Goal: Transaction & Acquisition: Purchase product/service

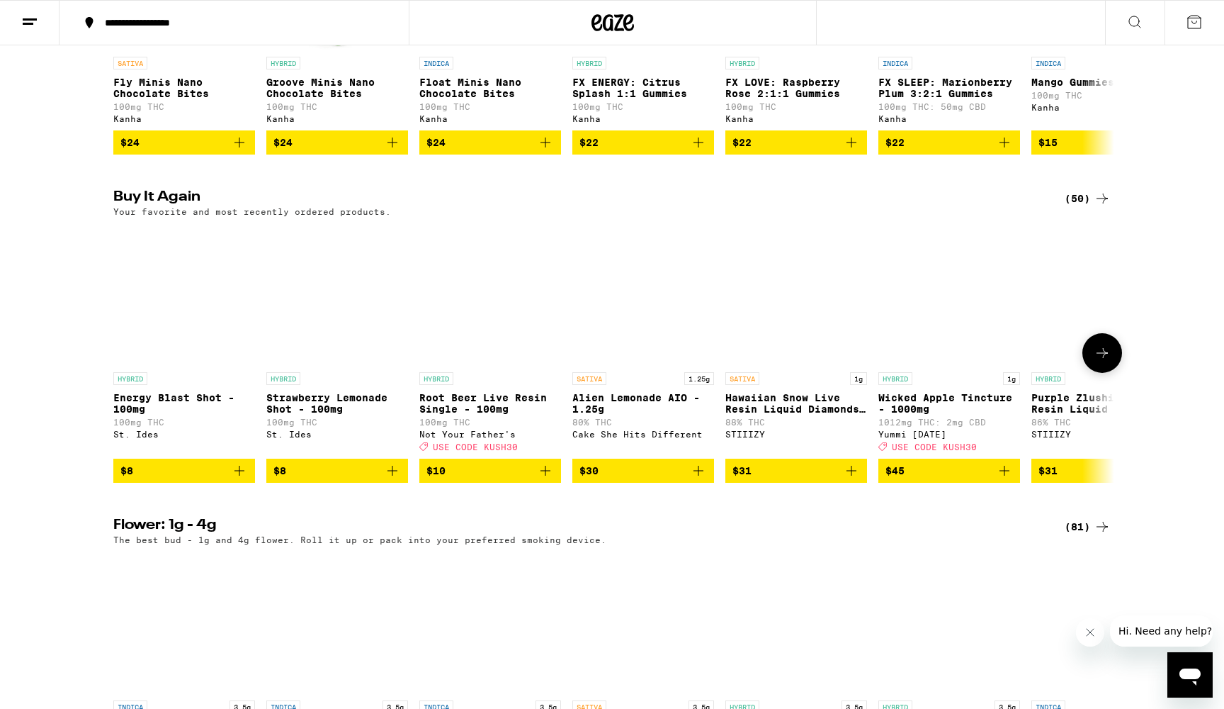
scroll to position [1005, 0]
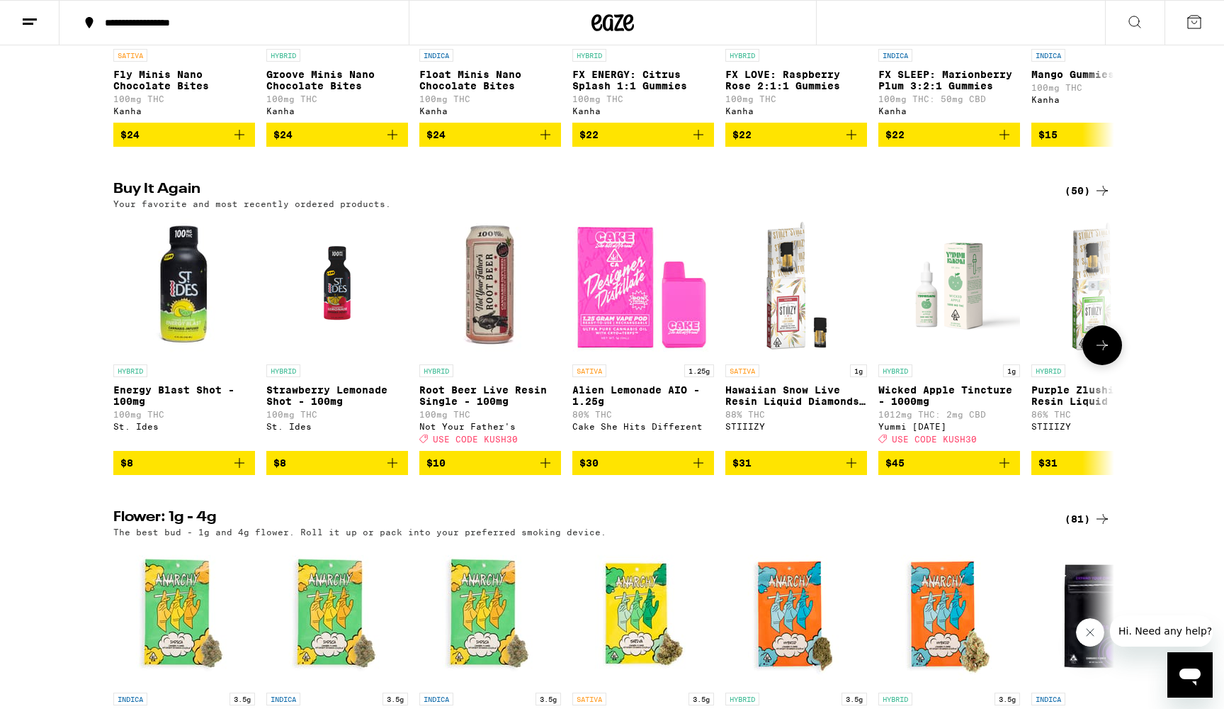
click at [547, 471] on icon "Add to bag" at bounding box center [545, 462] width 17 height 17
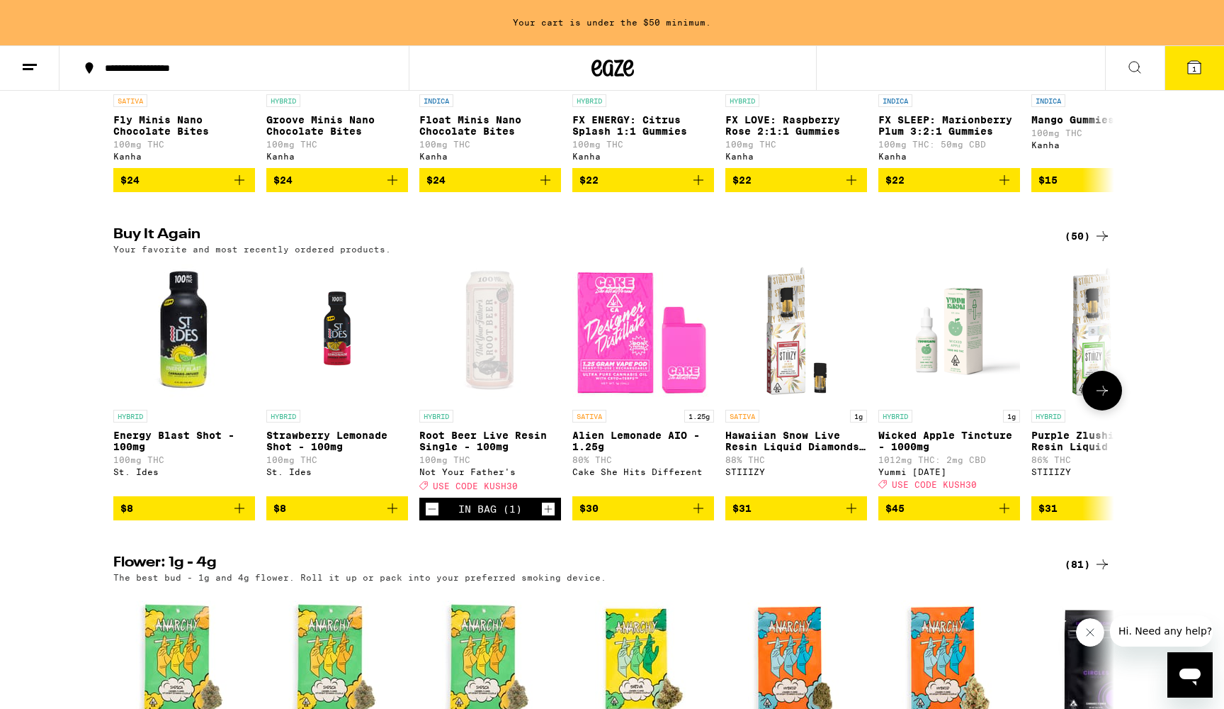
click at [546, 517] on icon "Increment" at bounding box center [548, 508] width 13 height 17
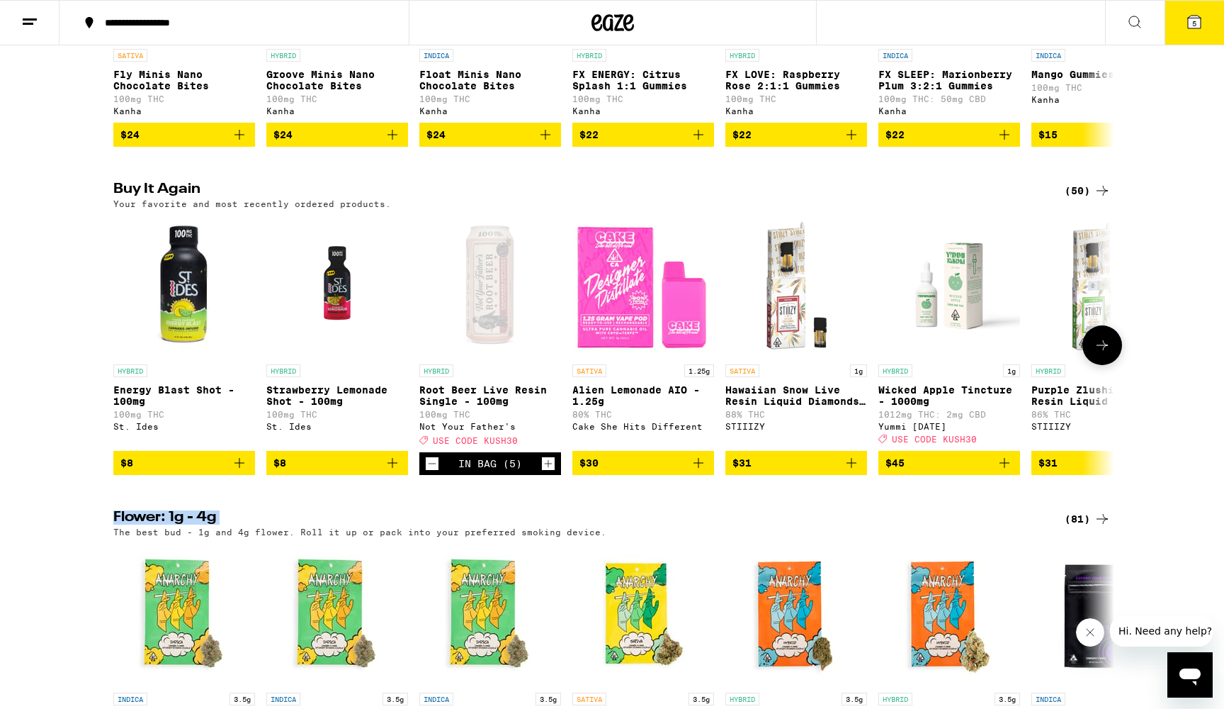
click at [548, 472] on icon "Increment" at bounding box center [548, 463] width 13 height 17
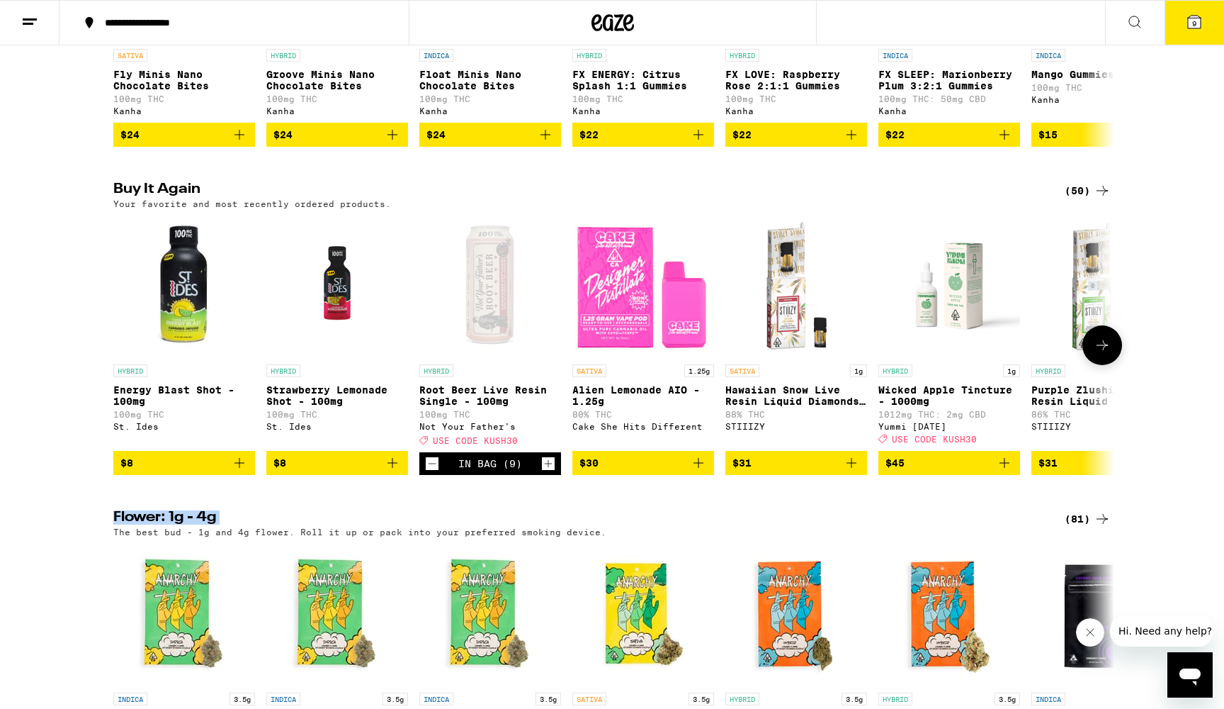
click at [548, 472] on icon "Increment" at bounding box center [548, 463] width 13 height 17
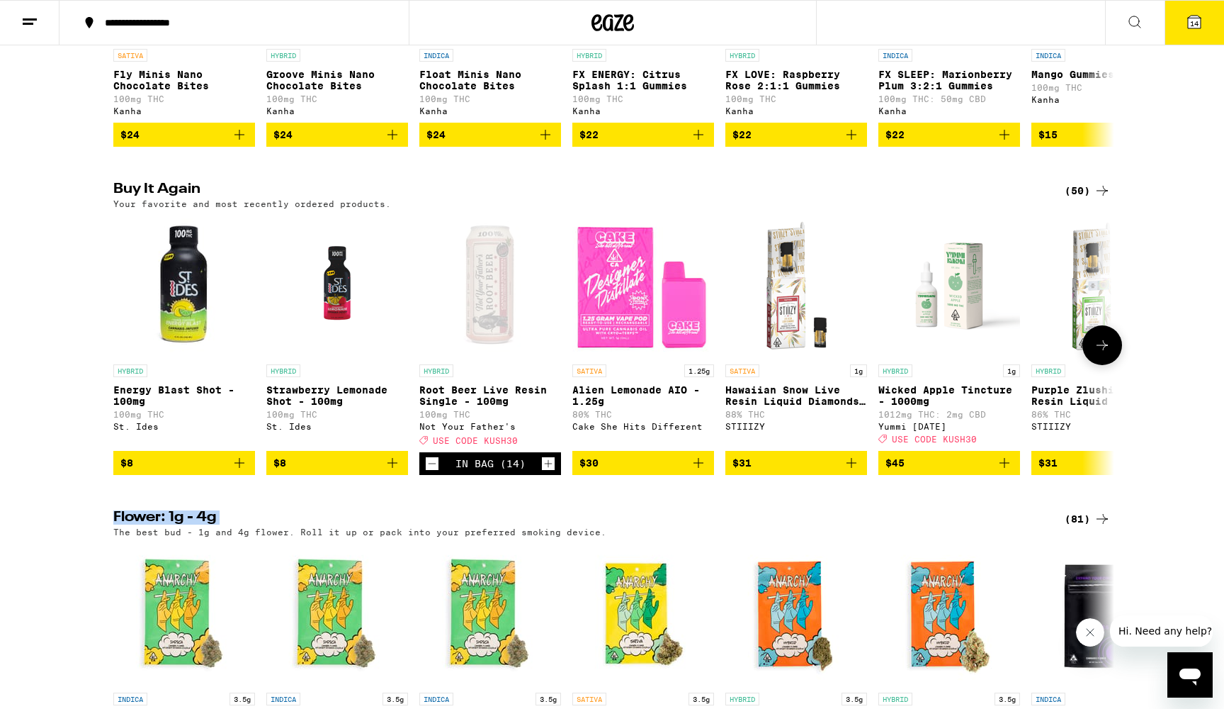
click at [548, 472] on icon "Increment" at bounding box center [548, 463] width 13 height 17
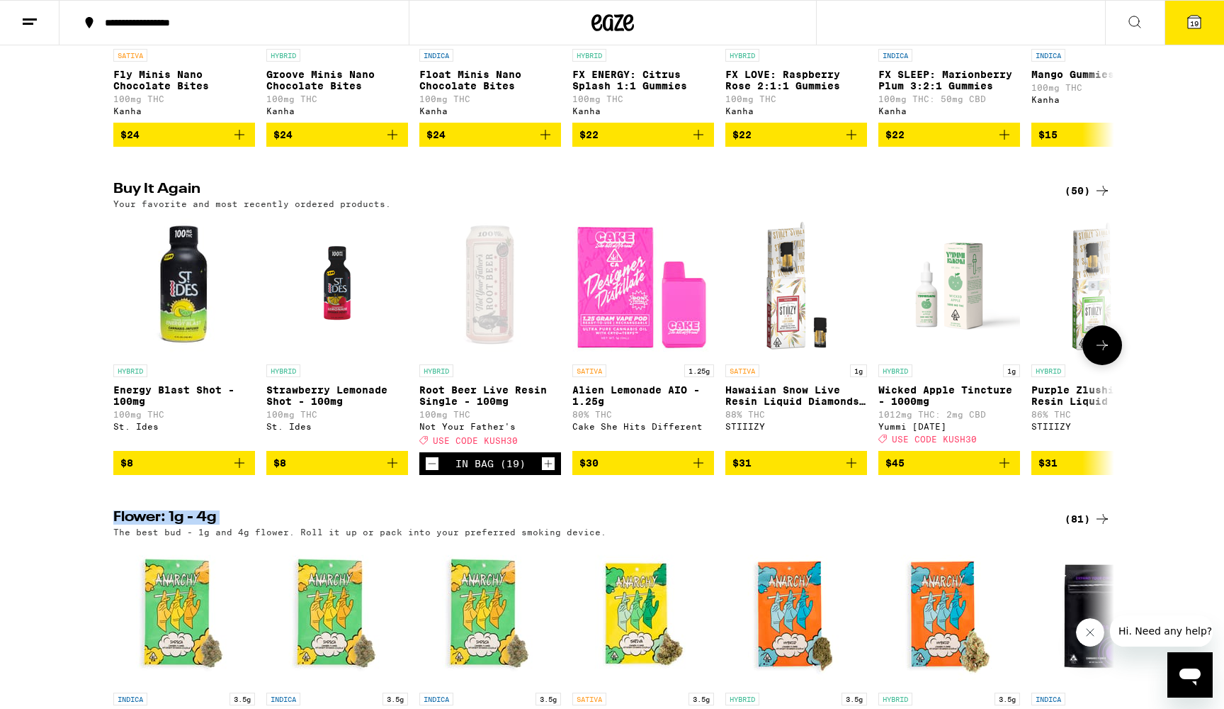
click at [548, 472] on icon "Increment" at bounding box center [548, 463] width 13 height 17
click at [1188, 24] on icon at bounding box center [1194, 22] width 13 height 13
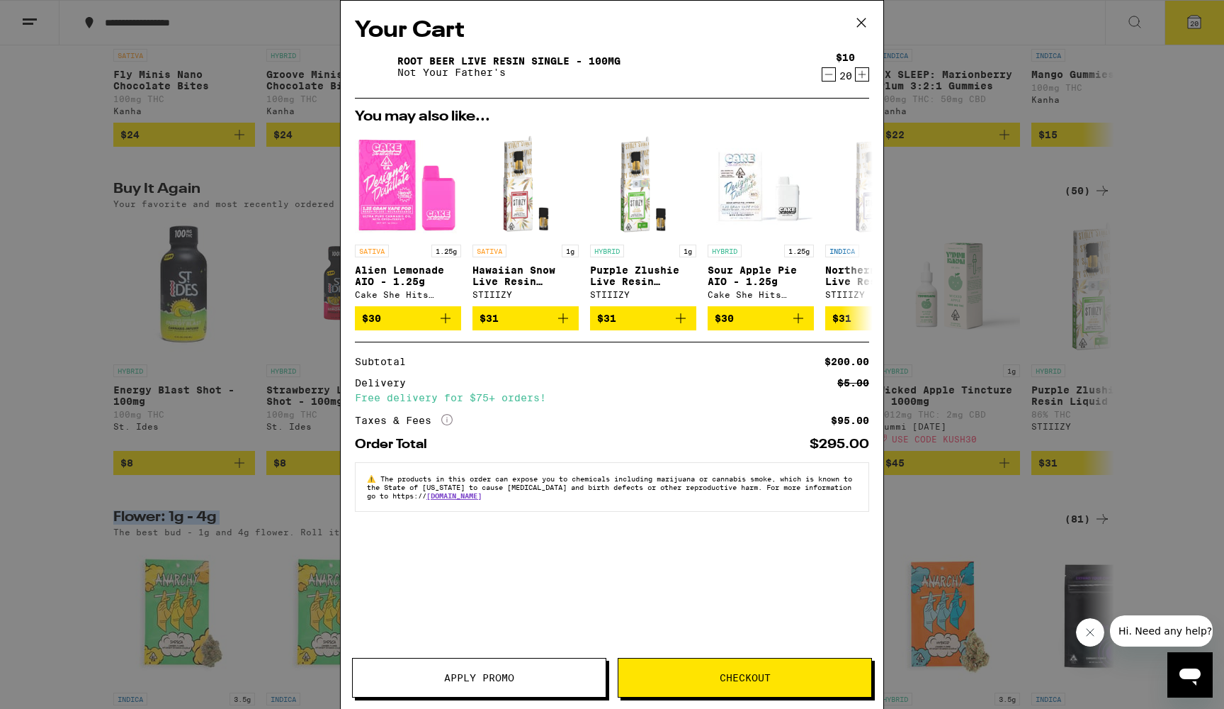
click at [495, 676] on span "Apply Promo" at bounding box center [479, 677] width 70 height 10
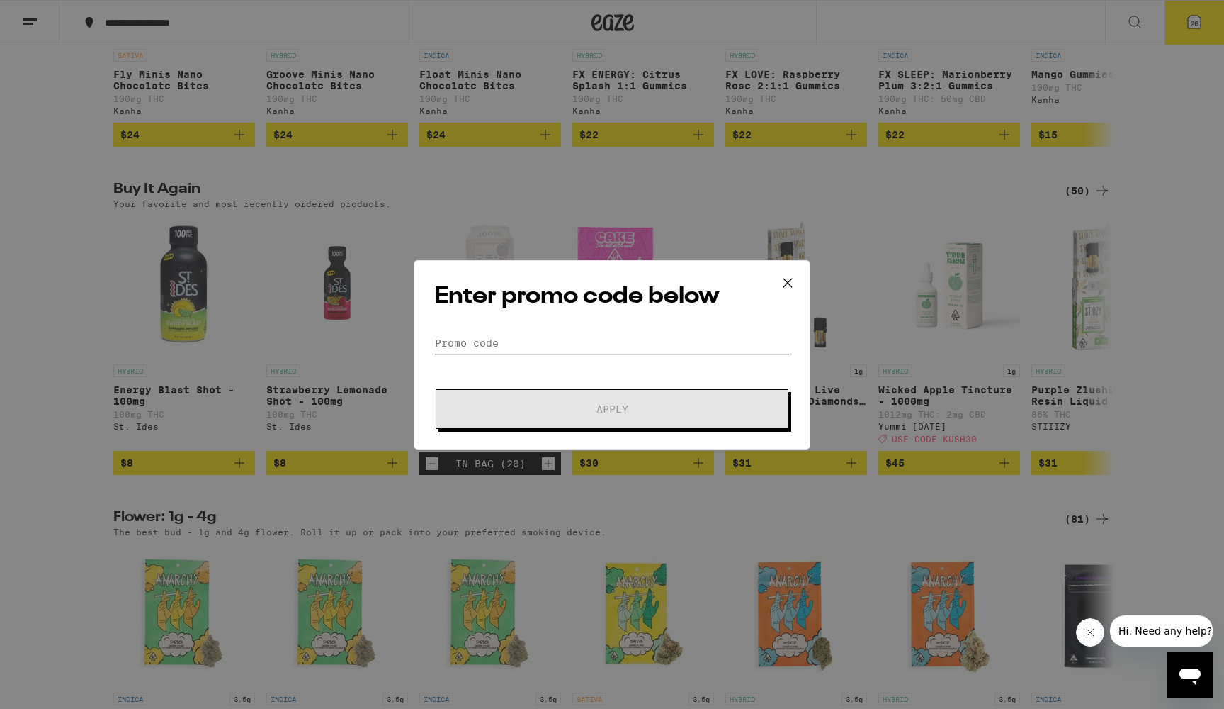
click at [500, 338] on input "Promo Code" at bounding box center [612, 342] width 356 height 21
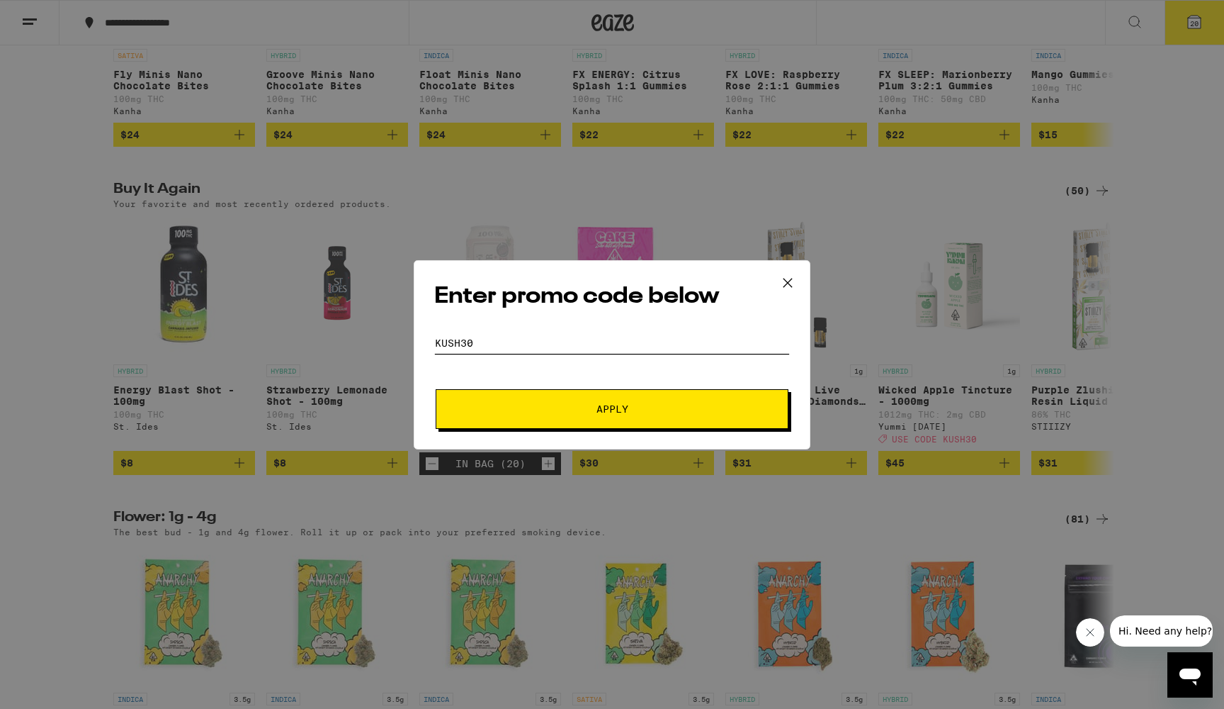
type input "kush30"
click at [598, 416] on button "Apply" at bounding box center [612, 409] width 353 height 40
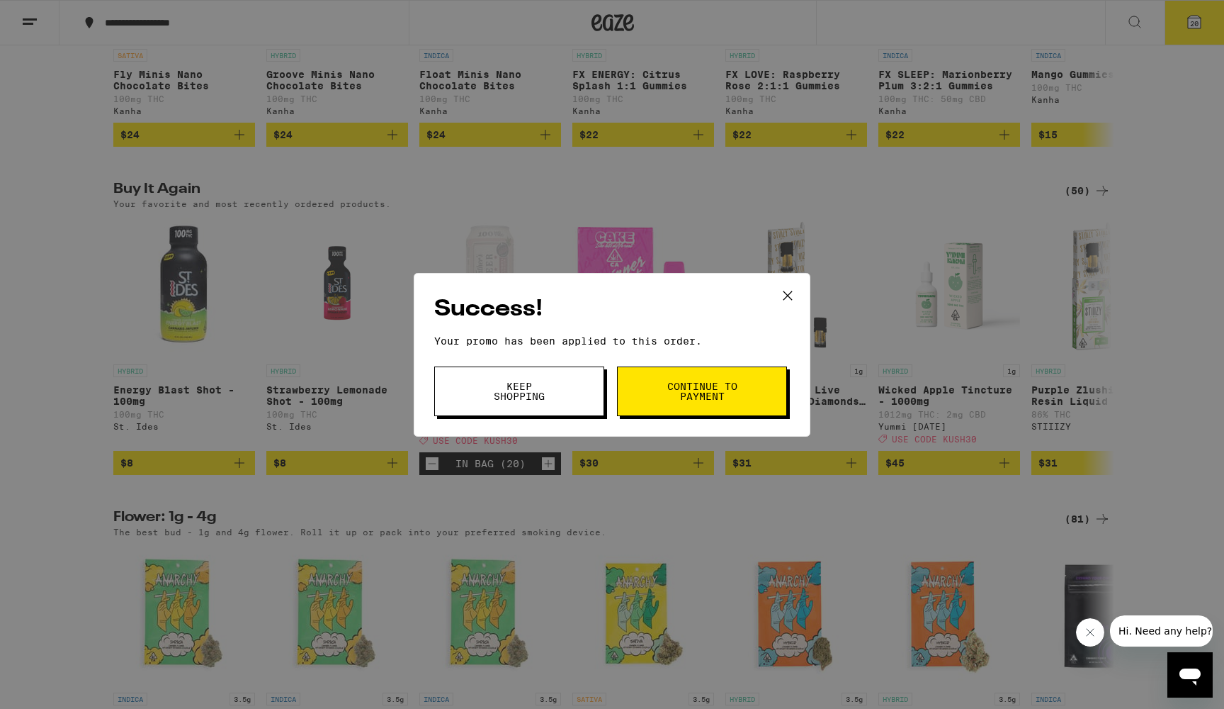
click at [785, 294] on icon at bounding box center [787, 295] width 21 height 21
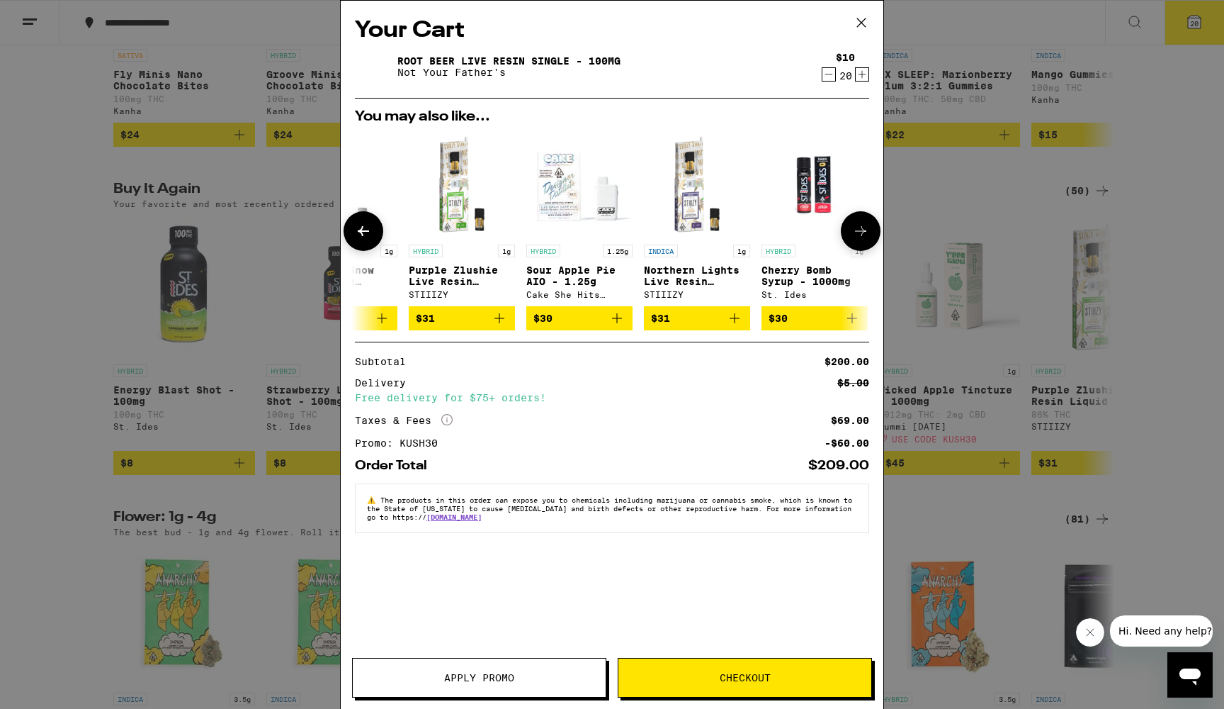
scroll to position [0, 178]
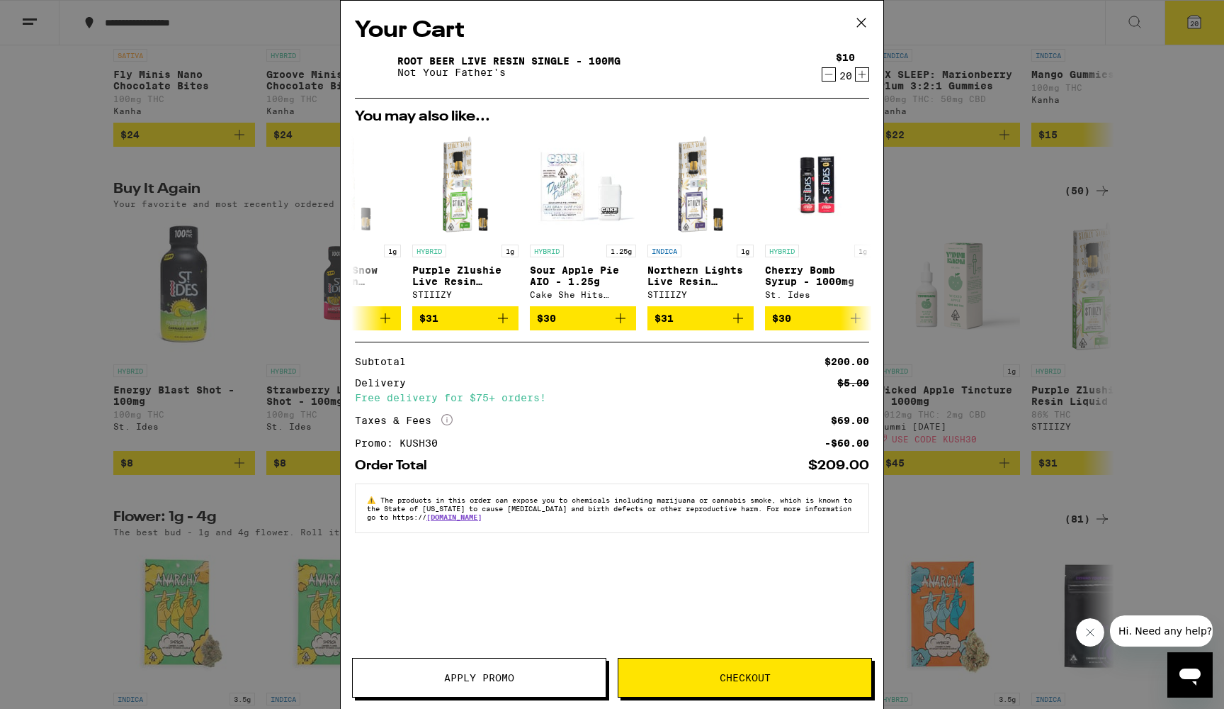
click at [863, 77] on icon "Increment" at bounding box center [862, 74] width 13 height 17
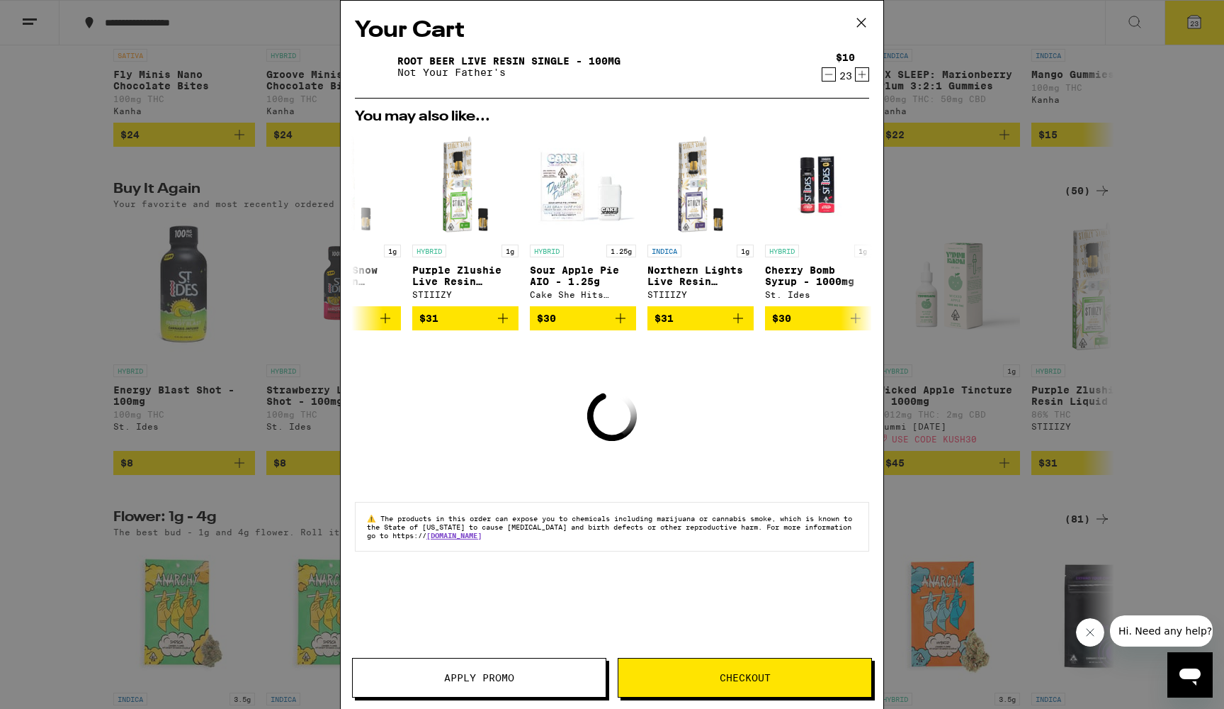
click at [863, 77] on icon "Increment" at bounding box center [862, 74] width 13 height 17
click at [830, 78] on icon "Decrement" at bounding box center [829, 74] width 13 height 17
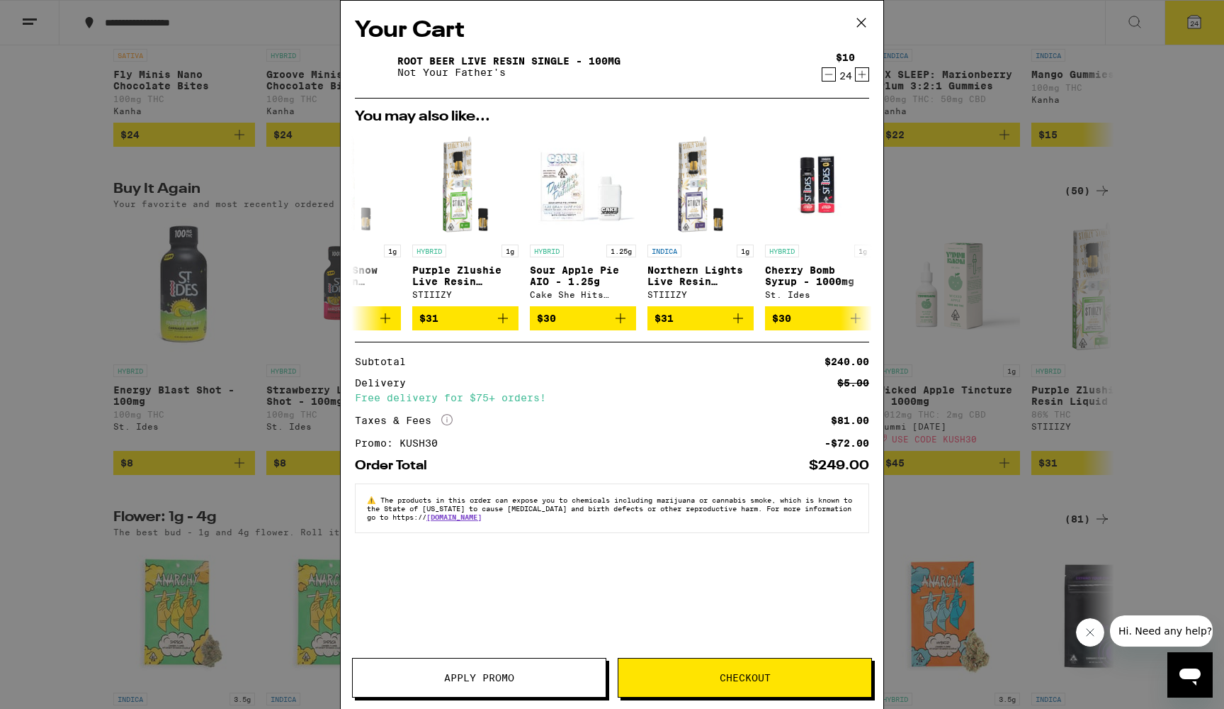
click at [864, 73] on icon "Increment" at bounding box center [862, 74] width 13 height 17
click at [825, 79] on icon "Decrement" at bounding box center [829, 74] width 13 height 17
click at [620, 327] on icon "Add to bag" at bounding box center [620, 318] width 17 height 17
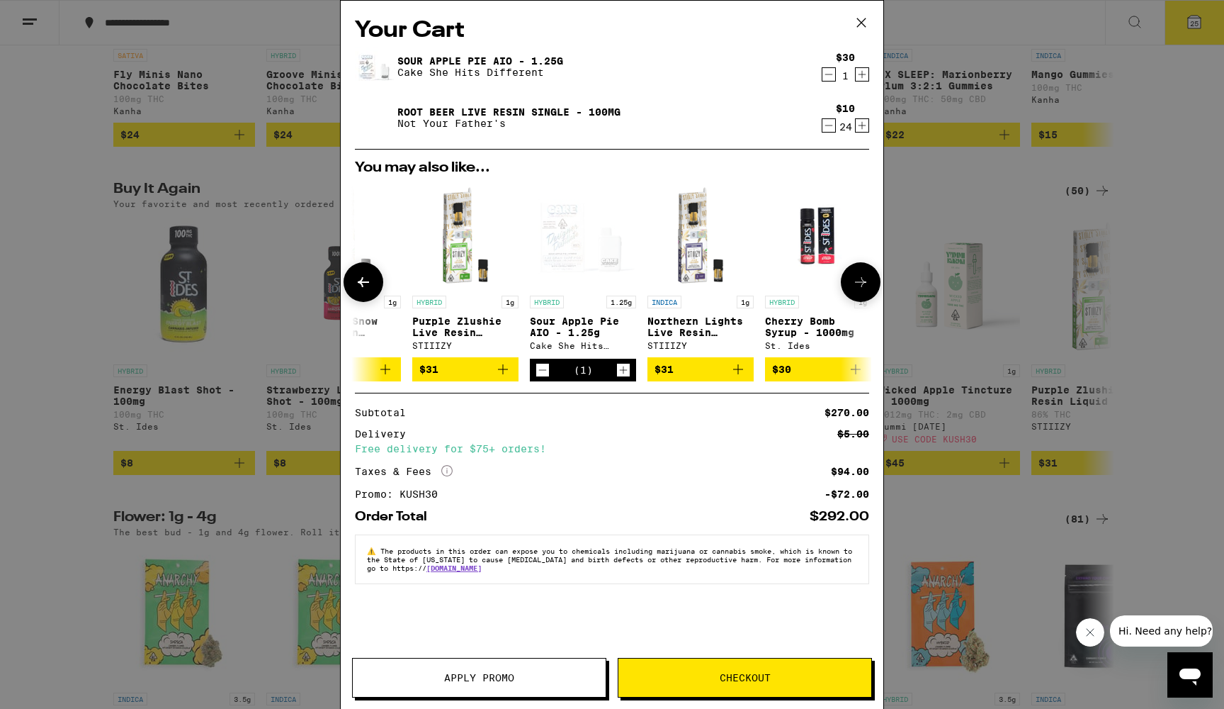
click at [537, 376] on icon "Decrement" at bounding box center [542, 369] width 13 height 17
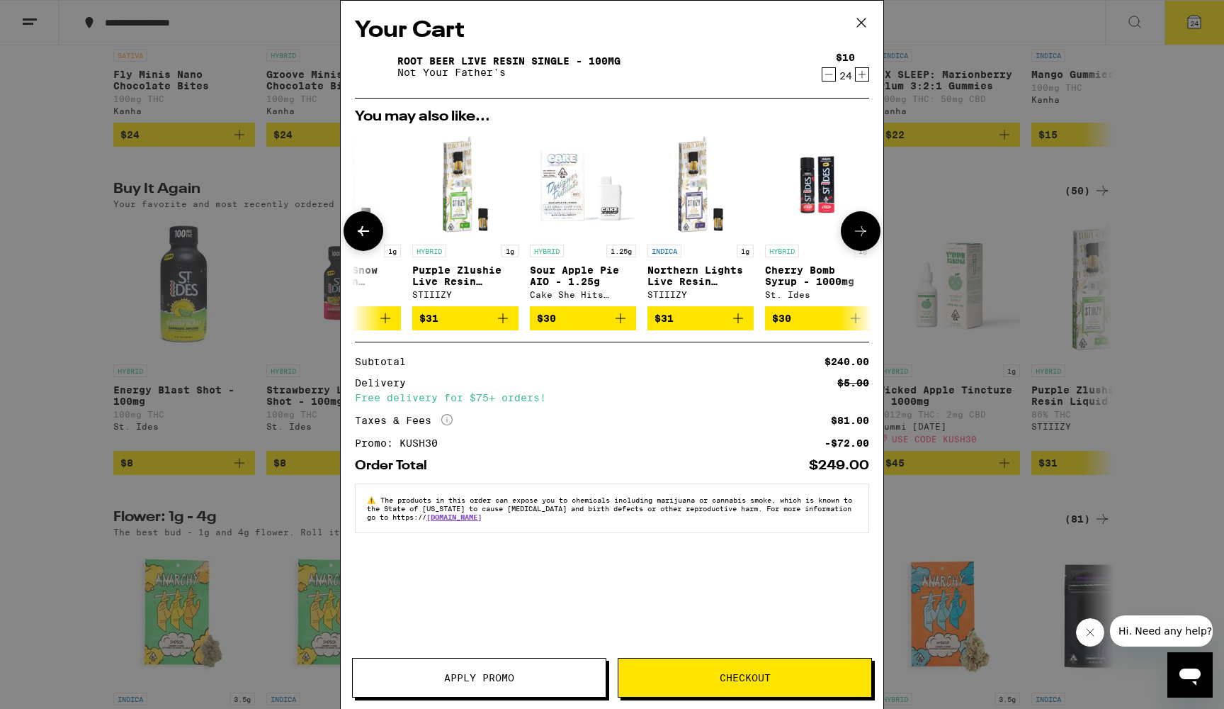
click at [738, 677] on span "Checkout" at bounding box center [745, 677] width 51 height 10
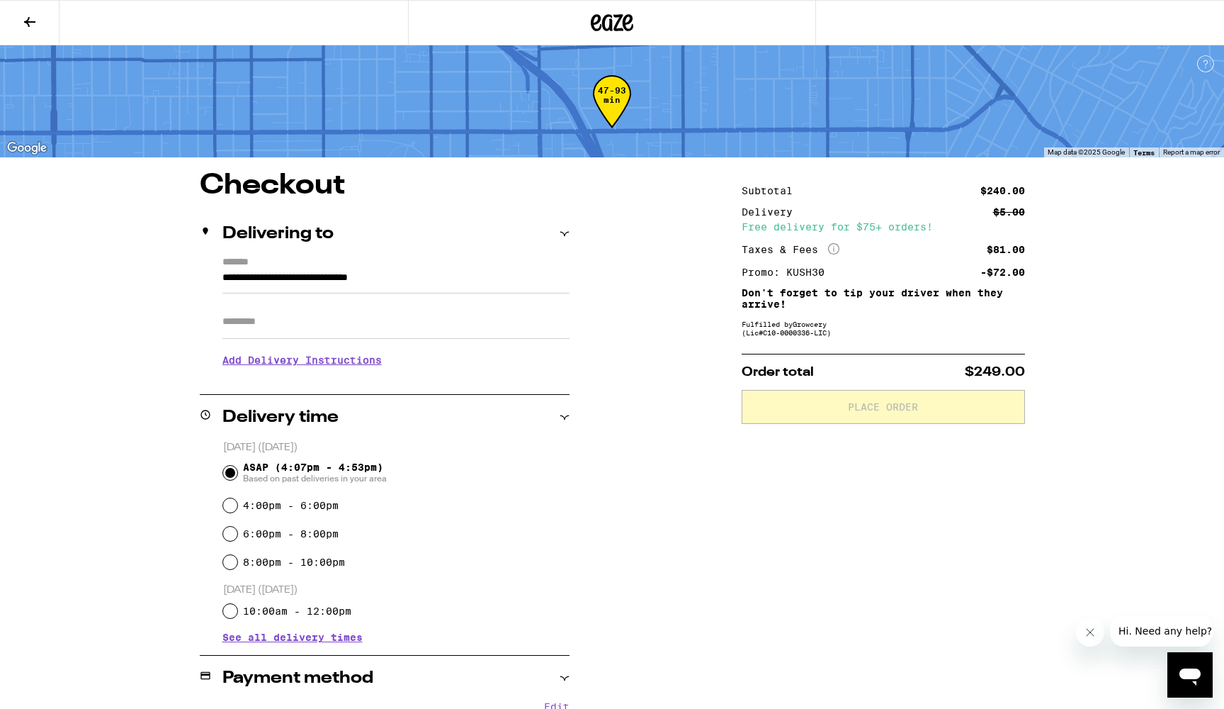
click at [960, 316] on div "Subtotal $240.00 Delivery $5.00 Free delivery for $75+ orders! Taxes & Fees Mor…" at bounding box center [883, 544] width 283 height 747
click at [833, 335] on div "Fulfilled by Growcery (Lic# C10-0000336-LIC )" at bounding box center [883, 328] width 283 height 17
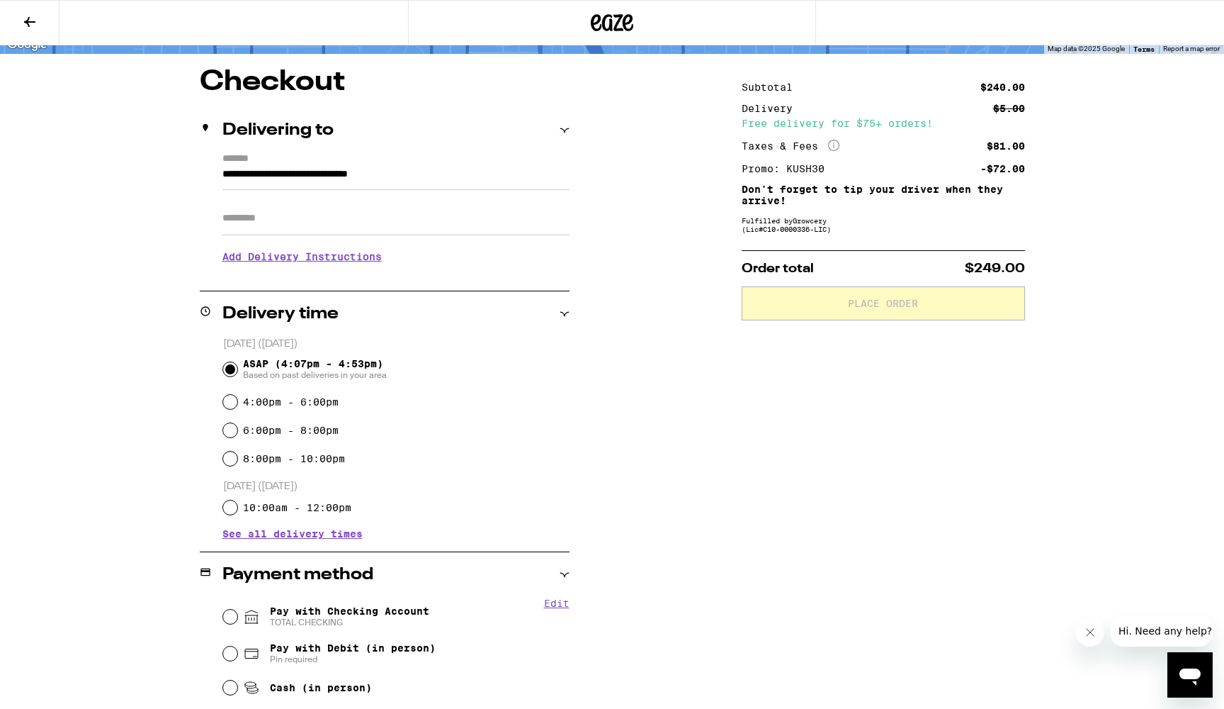
scroll to position [176, 0]
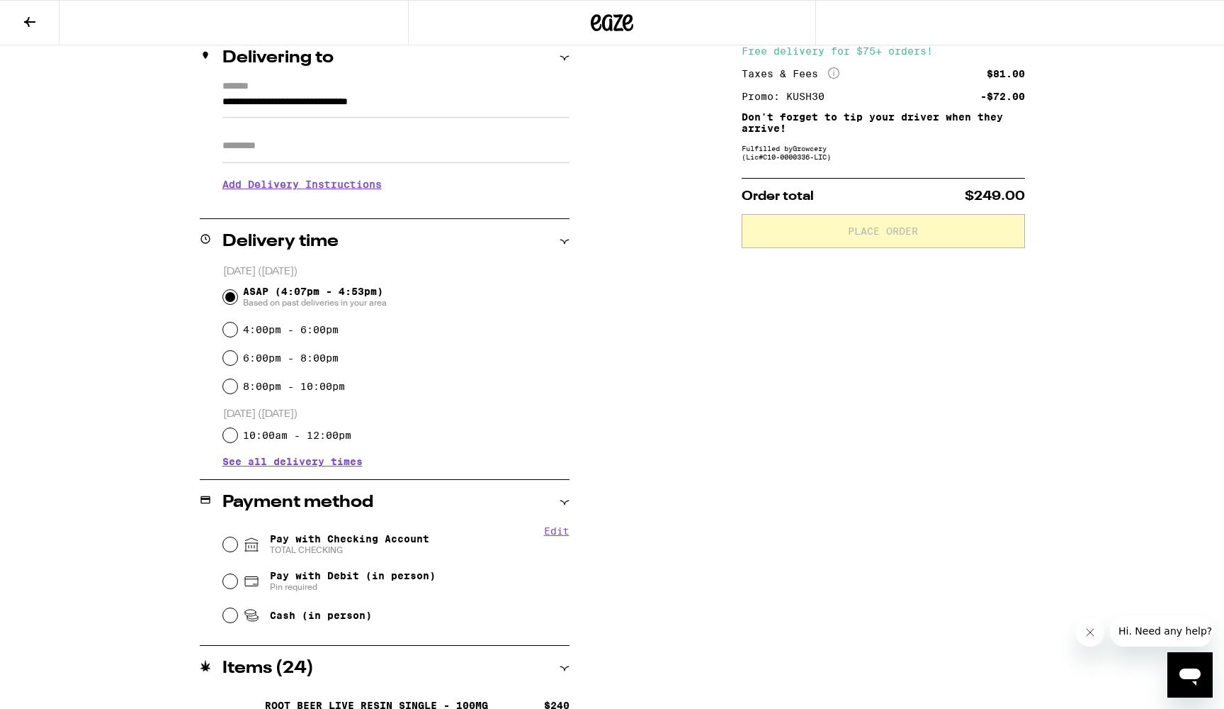
click at [228, 549] on input "Pay with Checking Account TOTAL CHECKING" at bounding box center [230, 544] width 14 height 14
radio input "true"
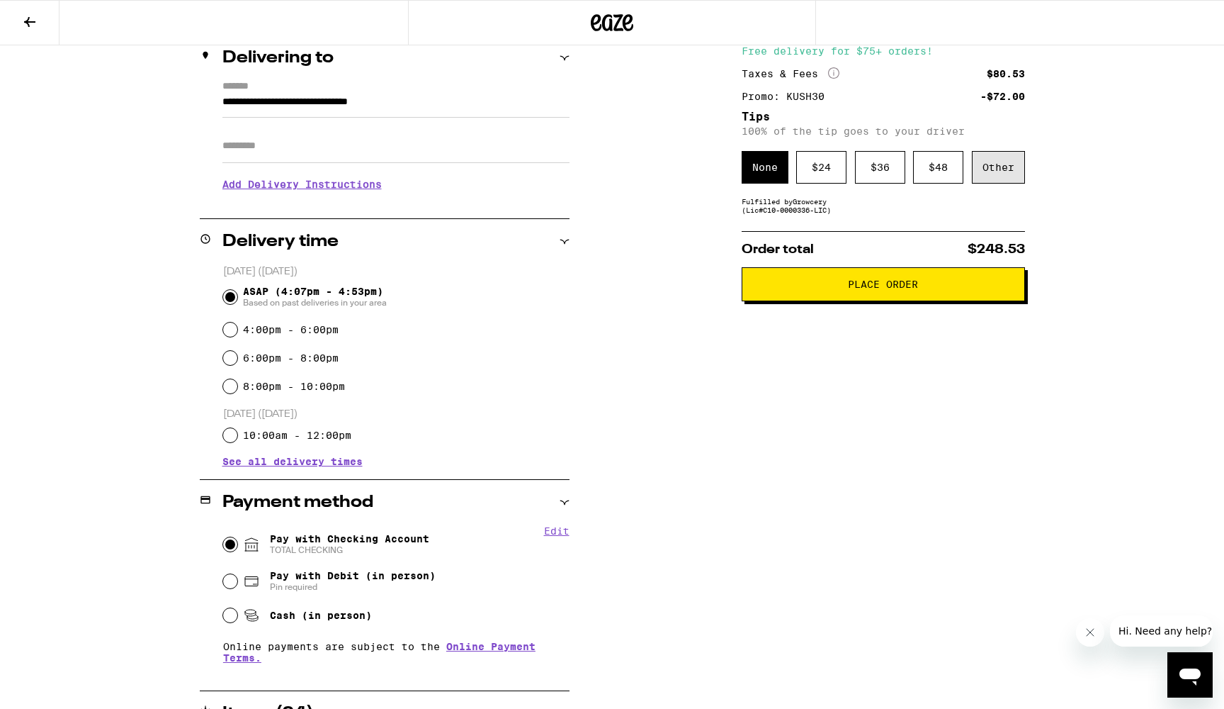
click at [988, 182] on div "Other" at bounding box center [998, 167] width 53 height 33
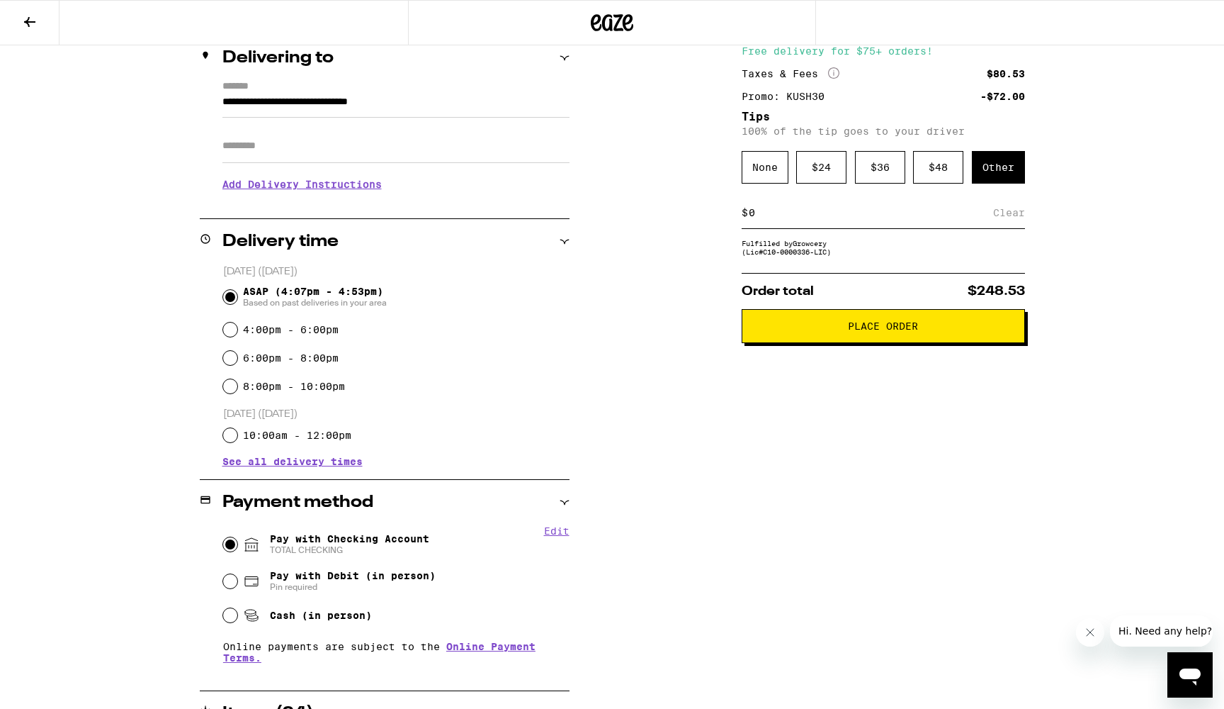
click at [889, 229] on div "$ Clear" at bounding box center [883, 213] width 283 height 32
click at [856, 219] on input at bounding box center [870, 212] width 245 height 13
type input "18"
click at [1011, 220] on div "Save" at bounding box center [1013, 212] width 26 height 31
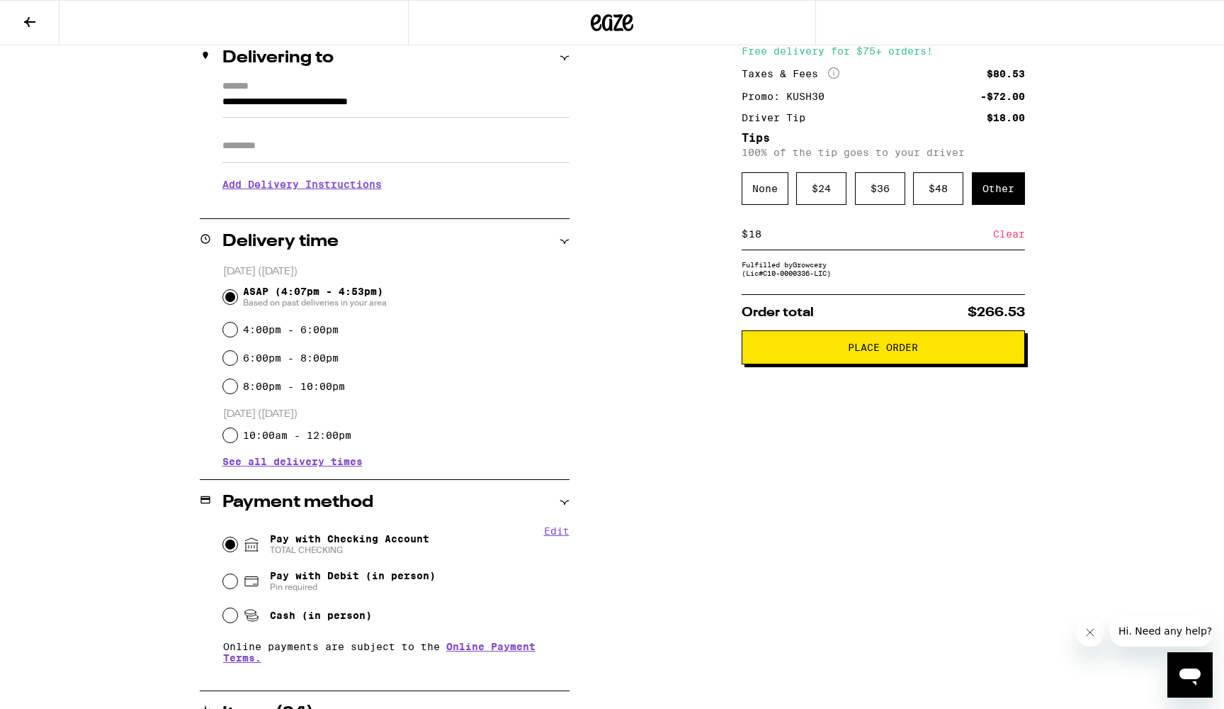
click at [954, 364] on button "Place Order" at bounding box center [883, 347] width 283 height 34
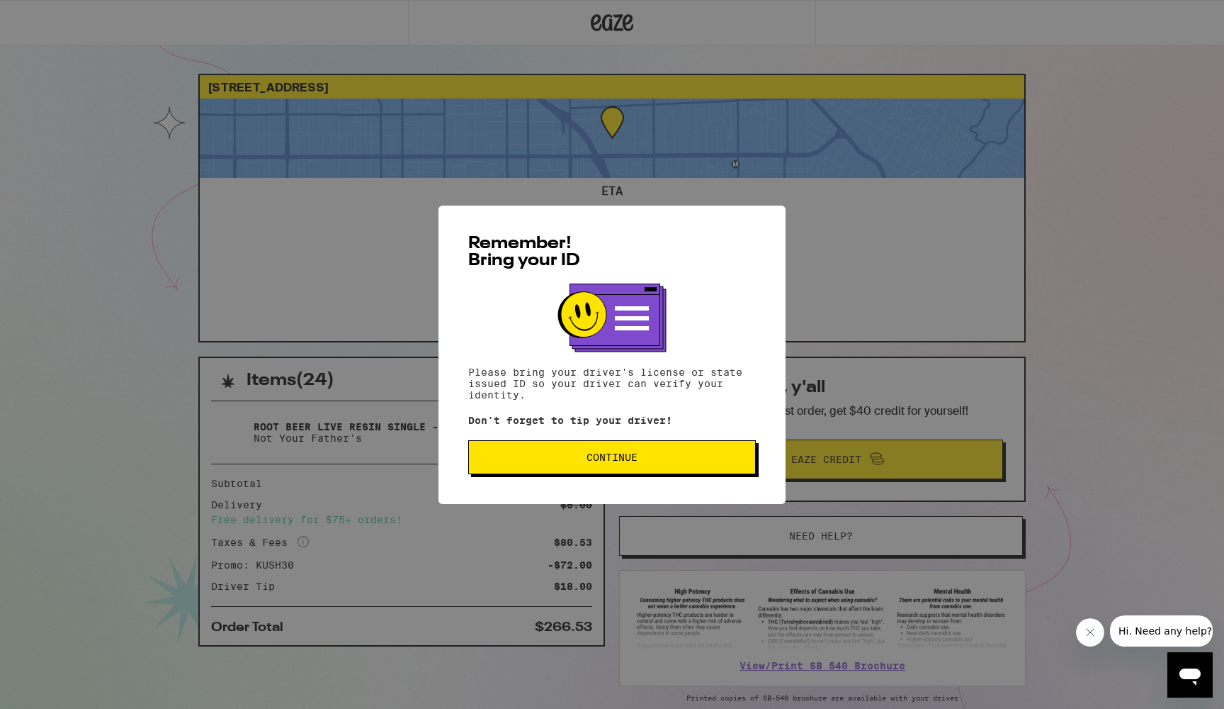
click at [716, 455] on span "Continue" at bounding box center [612, 457] width 264 height 10
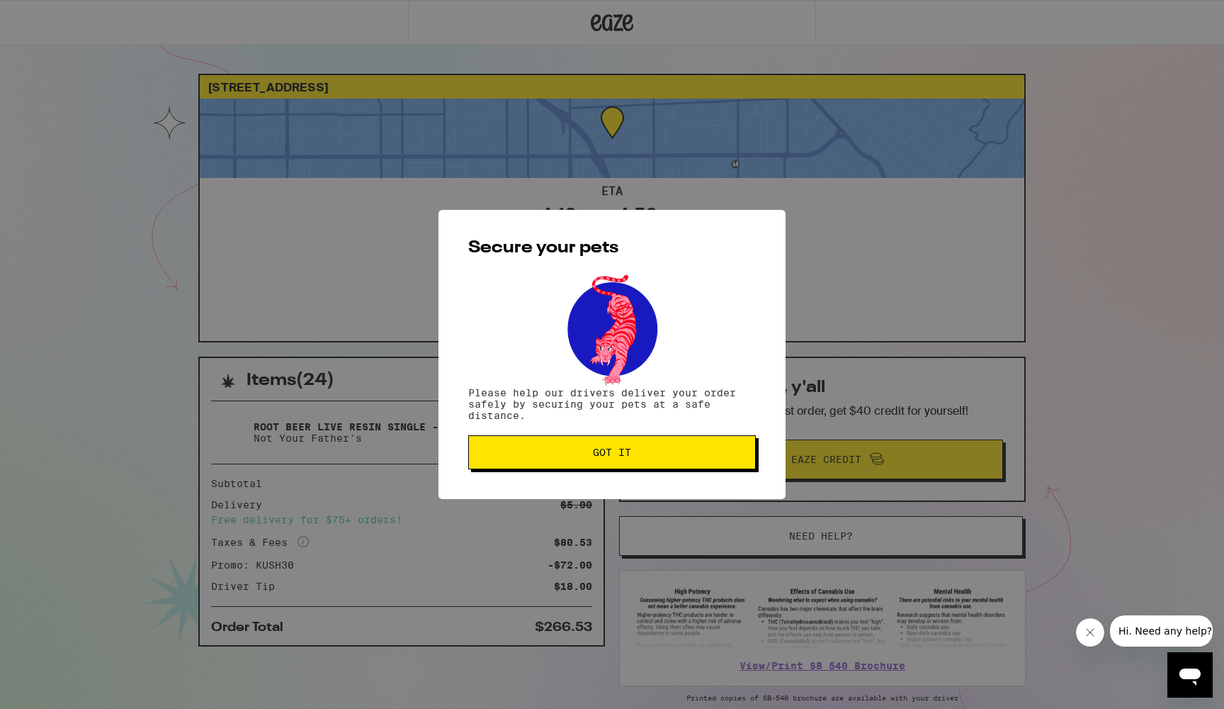
click at [665, 450] on span "Got it" at bounding box center [612, 452] width 264 height 10
